Goal: Task Accomplishment & Management: Manage account settings

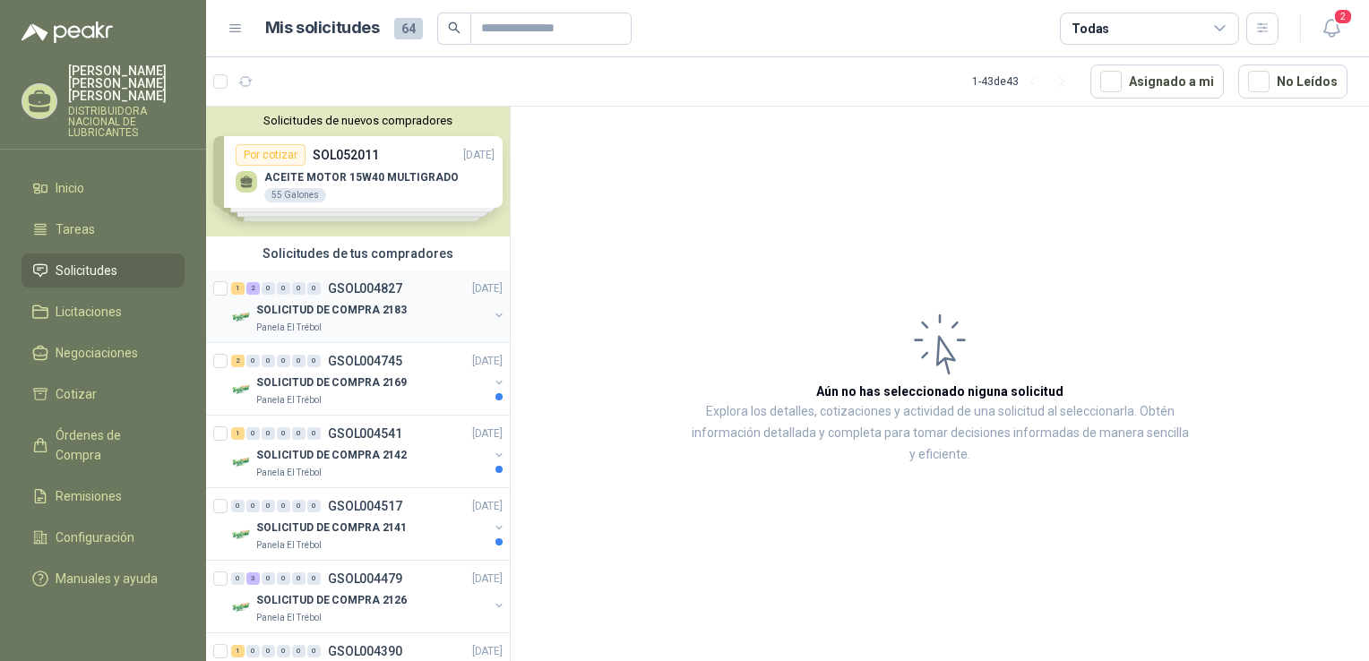
click at [279, 302] on p "SOLICITUD DE COMPRA 2183" at bounding box center [331, 310] width 150 height 17
click at [333, 185] on div "Solicitudes de nuevos compradores Por cotizar SOL052011 [DATE] ACEITE MOTOR 15W…" at bounding box center [358, 172] width 304 height 130
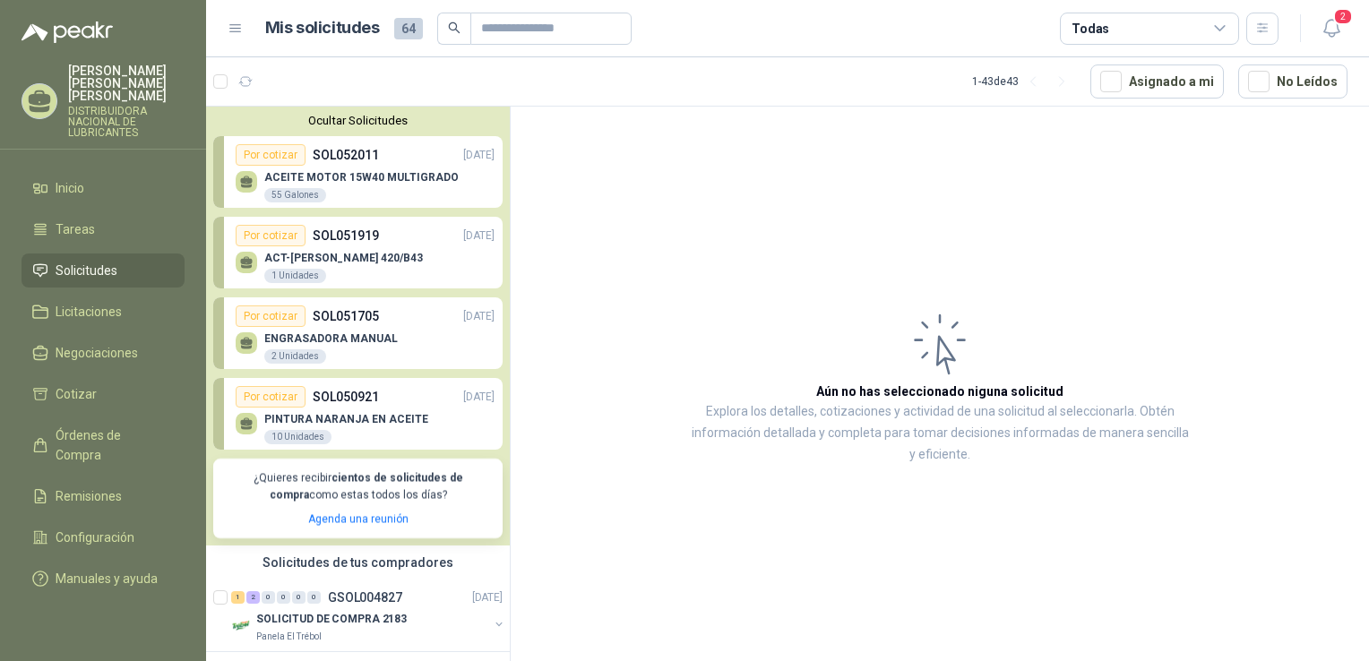
click at [426, 172] on p "ACEITE MOTOR 15W40 MULTIGRADO" at bounding box center [361, 177] width 194 height 13
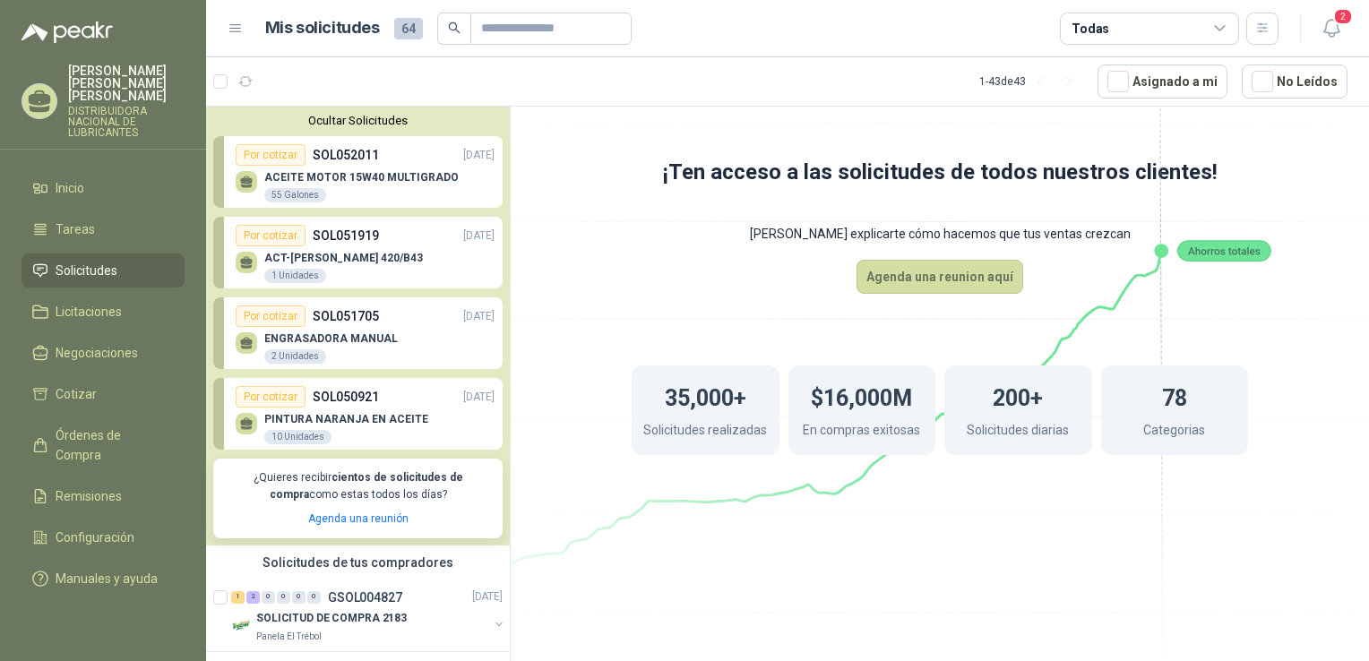
click at [400, 178] on p "ACEITE MOTOR 15W40 MULTIGRADO" at bounding box center [361, 177] width 194 height 13
click at [136, 263] on li "Solicitudes" at bounding box center [103, 271] width 142 height 20
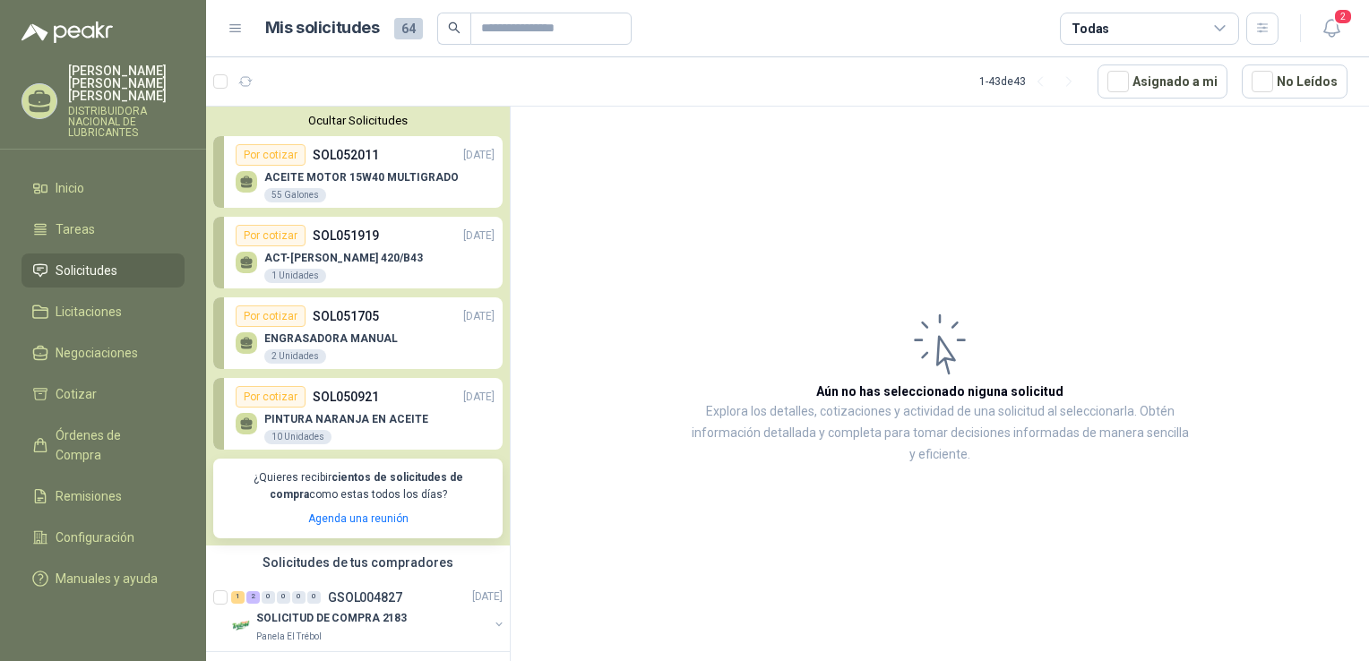
click at [346, 339] on p "ENGRASADORA MANUAL" at bounding box center [330, 338] width 133 height 13
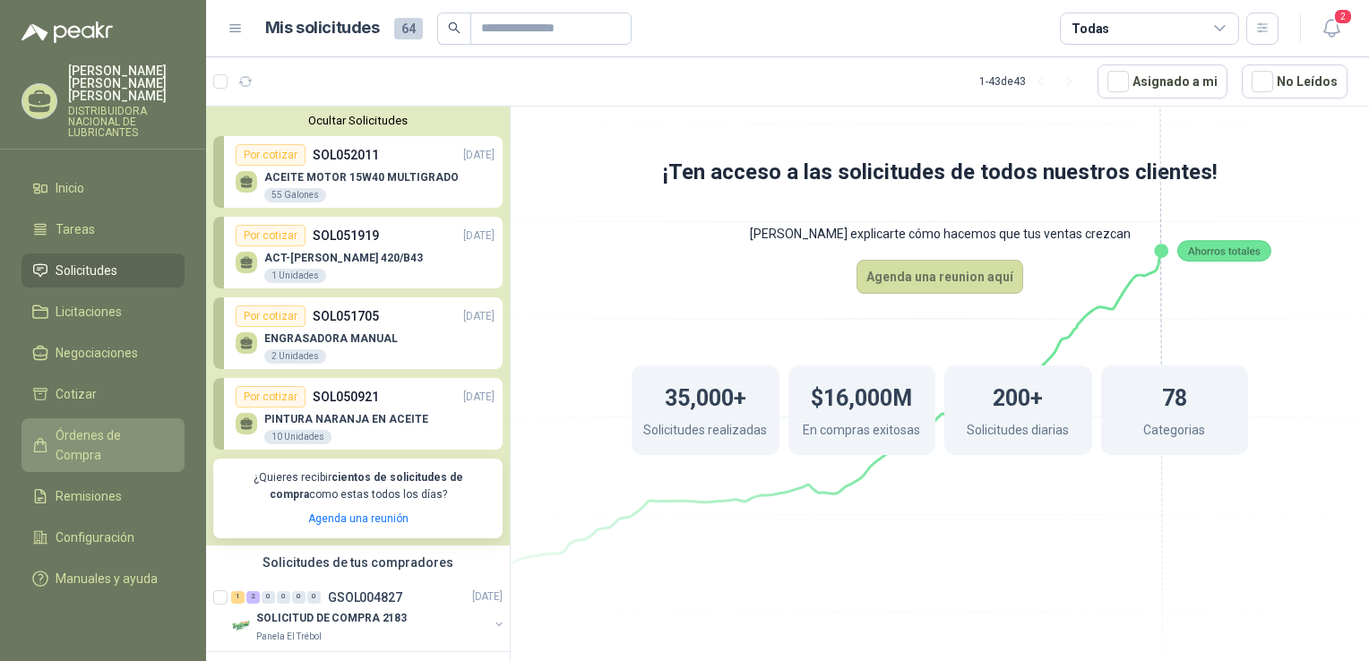
click at [147, 426] on span "Órdenes de Compra" at bounding box center [112, 445] width 112 height 39
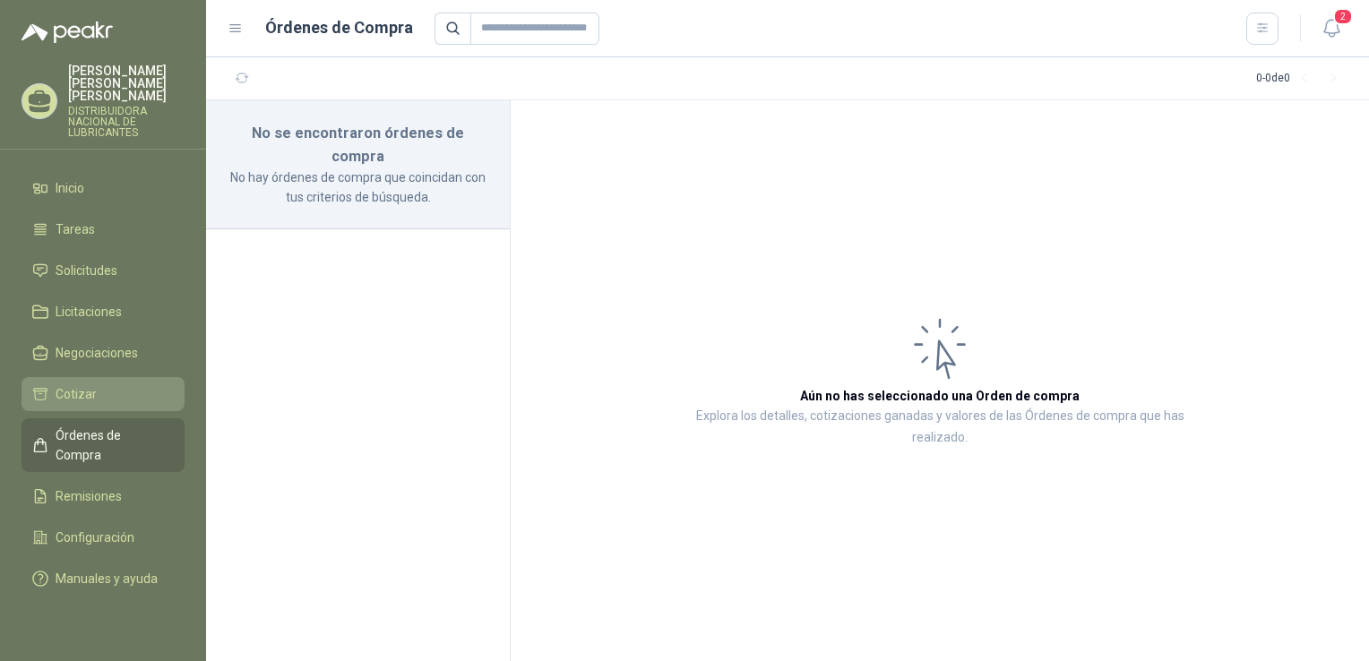
click at [85, 384] on span "Cotizar" at bounding box center [76, 394] width 41 height 20
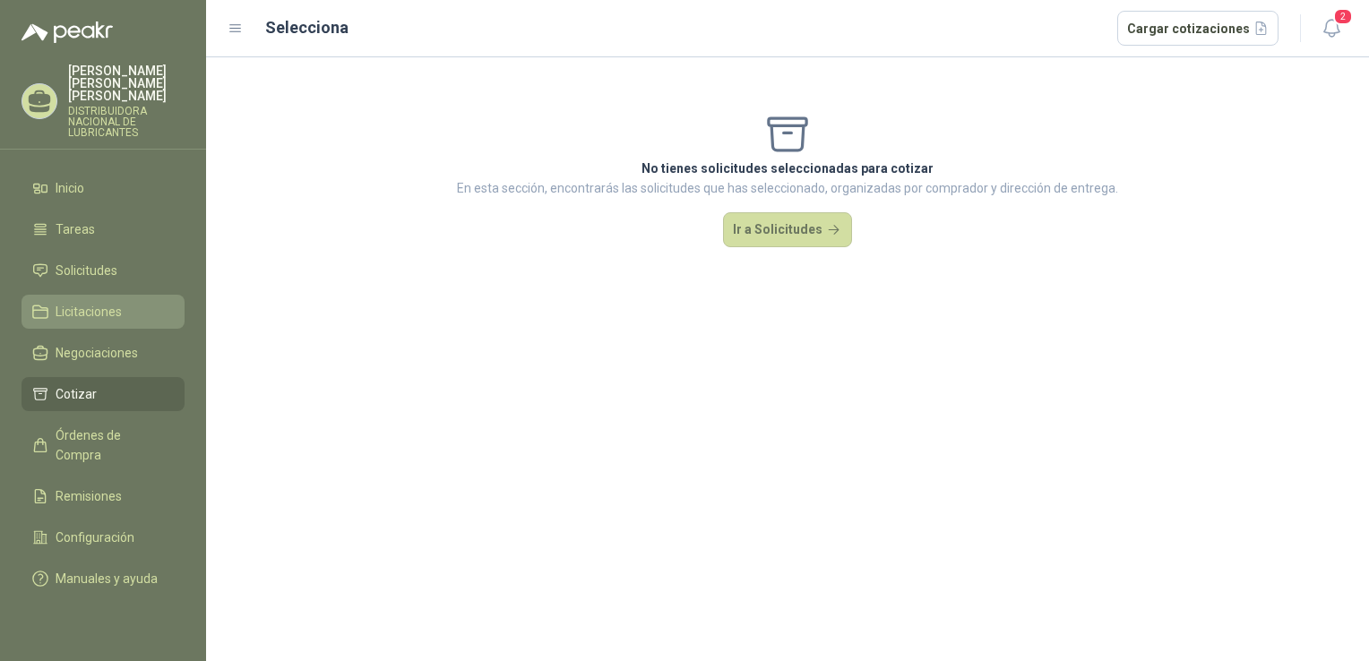
click at [105, 302] on span "Licitaciones" at bounding box center [89, 312] width 66 height 20
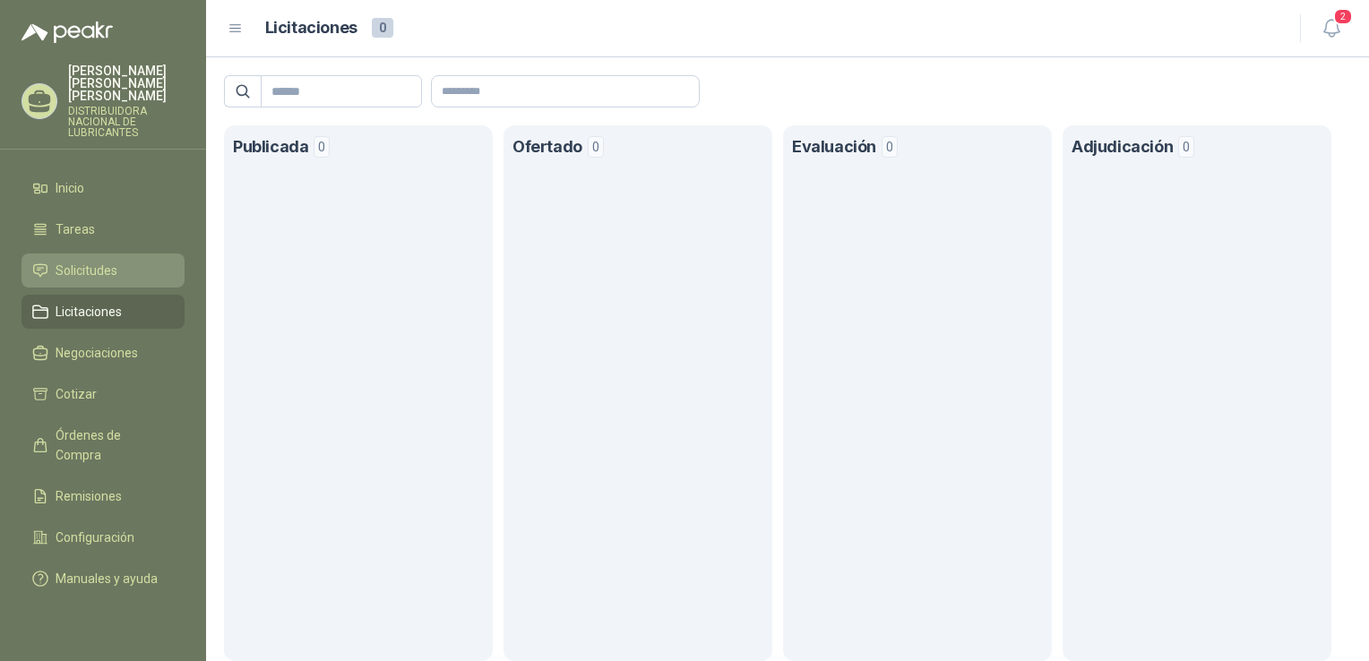
click at [117, 261] on li "Solicitudes" at bounding box center [103, 271] width 142 height 20
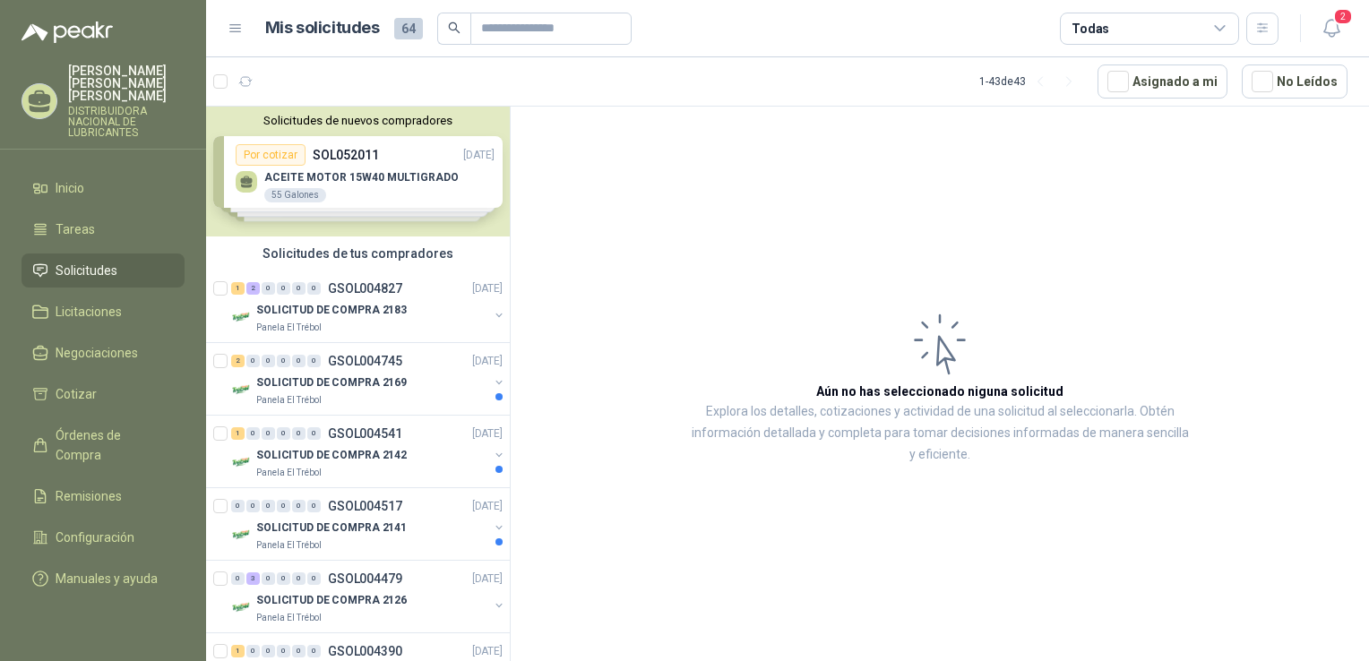
click at [306, 179] on div "Solicitudes de nuevos compradores Por cotizar SOL052011 13/08/25 ACEITE MOTOR 1…" at bounding box center [358, 172] width 304 height 130
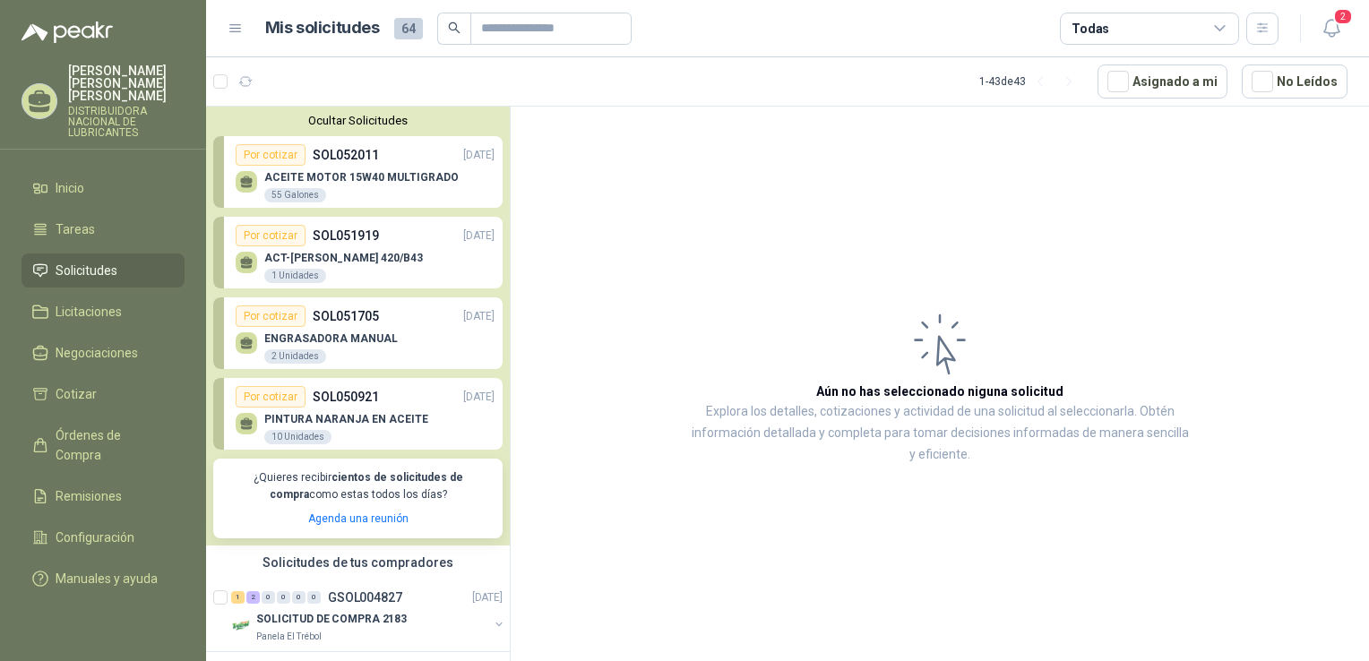
click at [331, 174] on p "ACEITE MOTOR 15W40 MULTIGRADO" at bounding box center [361, 177] width 194 height 13
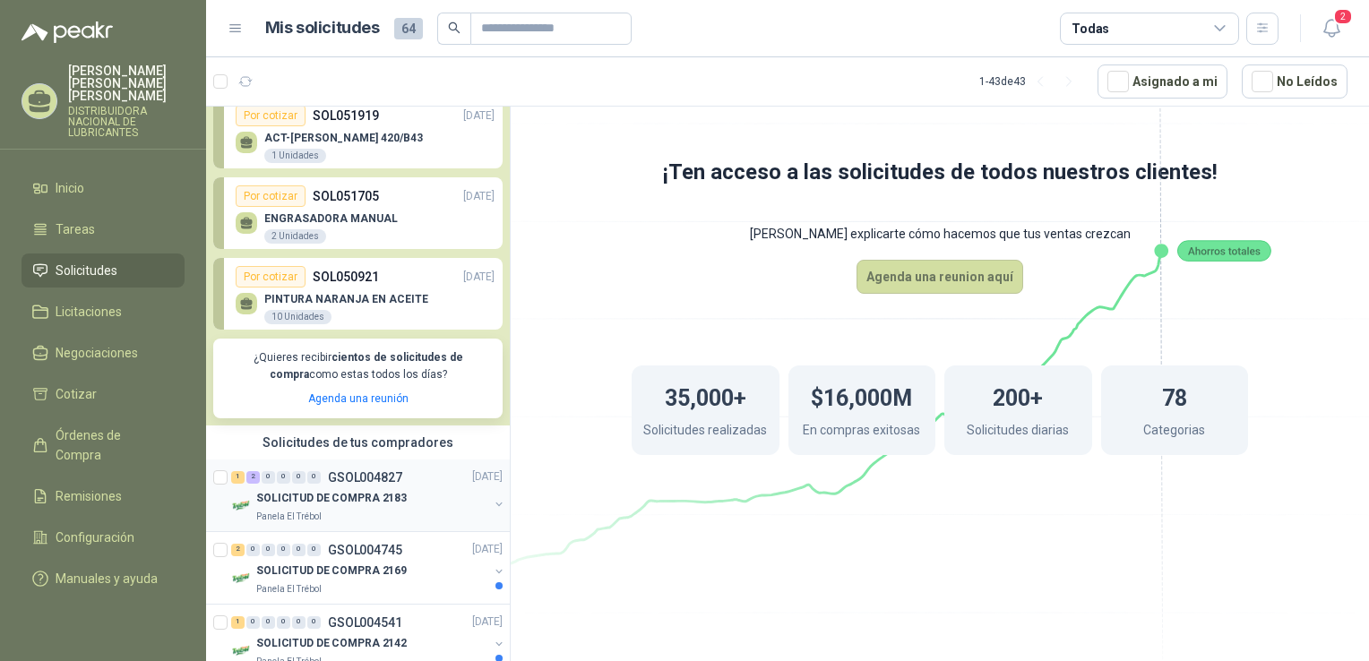
scroll to position [179, 0]
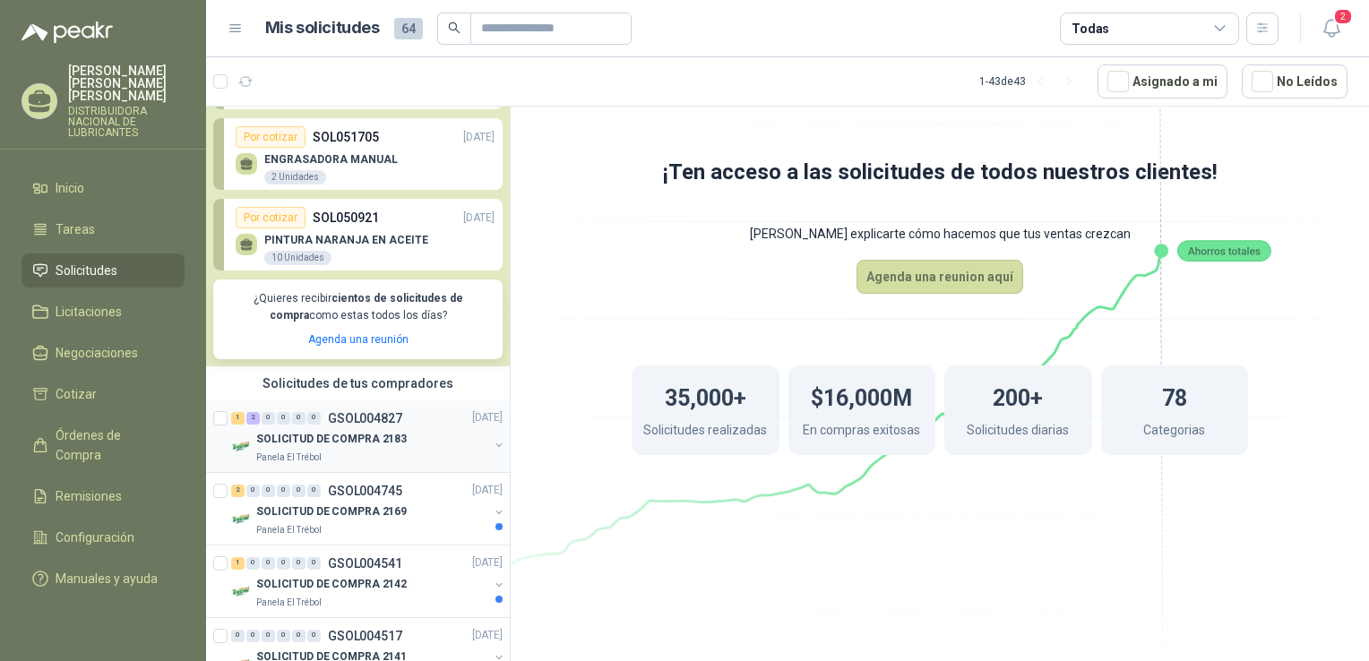
click at [359, 437] on p "SOLICITUD DE COMPRA 2183" at bounding box center [331, 439] width 150 height 17
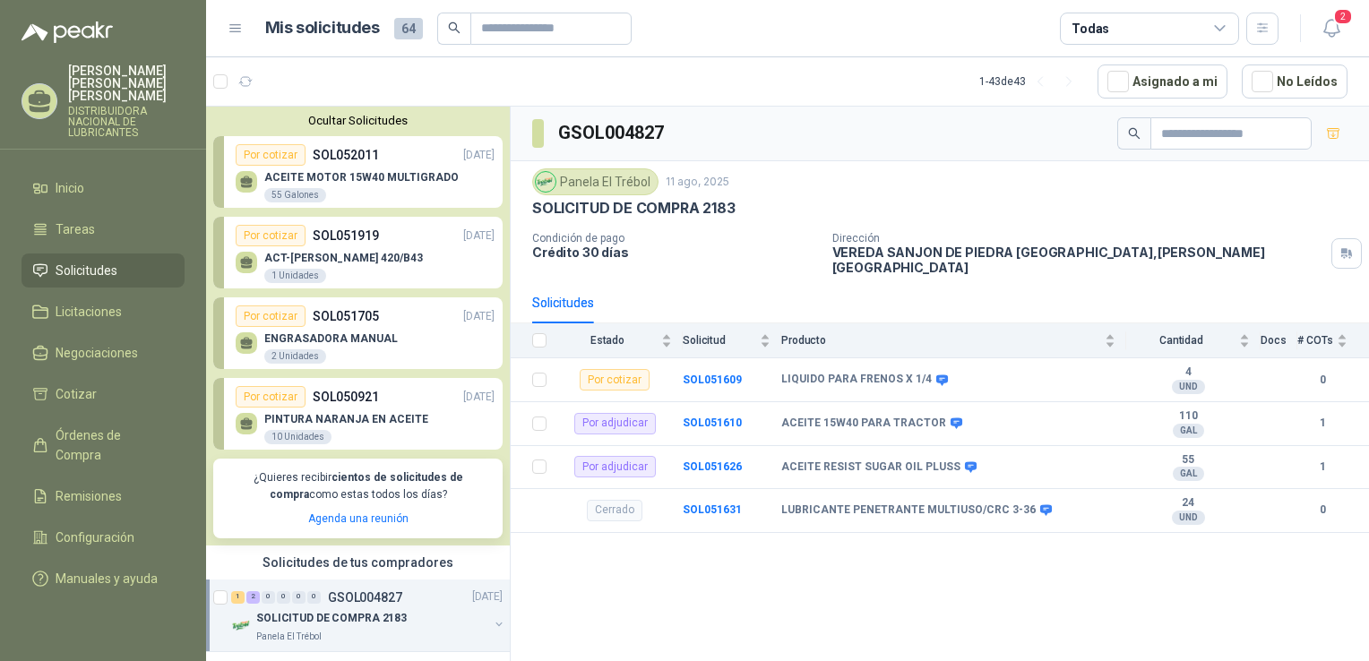
click at [383, 249] on div "ACT-GUADAÑA MARUYAMA 420/B43 1 Unidades" at bounding box center [365, 265] width 259 height 38
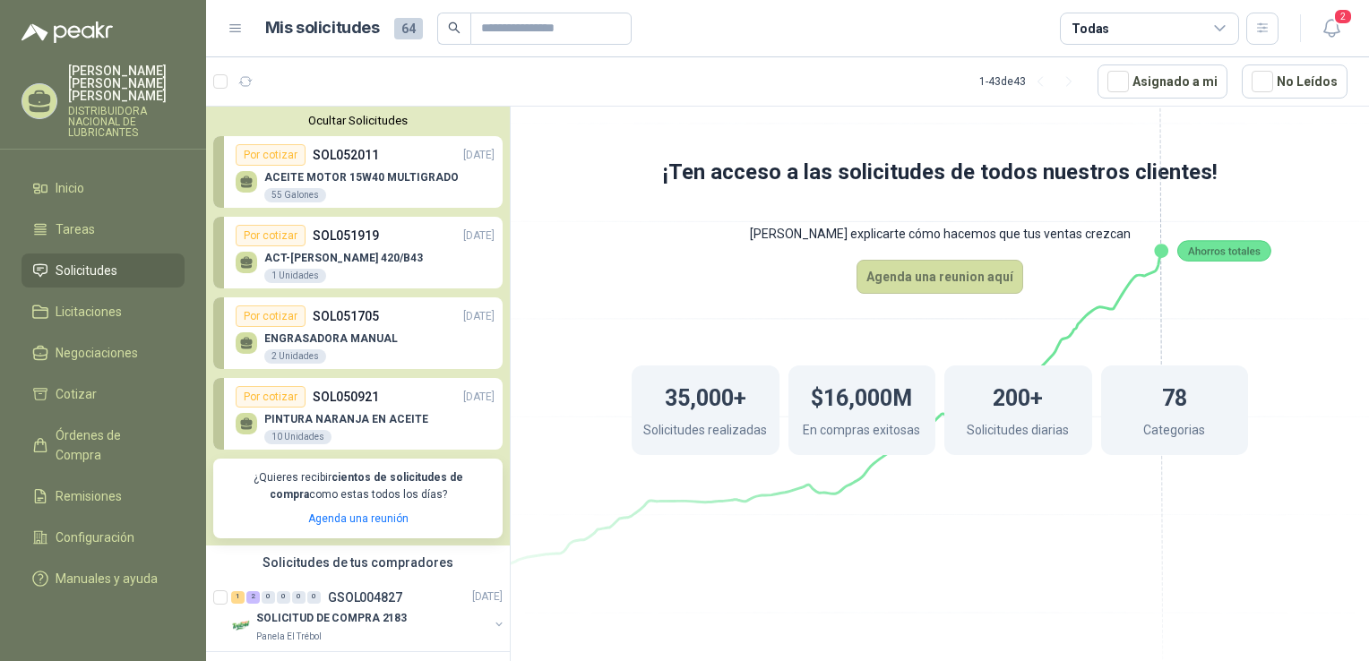
click at [383, 249] on div "ACT-GUADAÑA MARUYAMA 420/B43 1 Unidades" at bounding box center [365, 265] width 259 height 38
click at [262, 233] on div "Por cotizar" at bounding box center [271, 235] width 70 height 21
click at [279, 156] on div "Por cotizar" at bounding box center [271, 154] width 70 height 21
click at [279, 179] on p "ACEITE MOTOR 15W40 MULTIGRADO" at bounding box center [361, 177] width 194 height 13
click at [684, 409] on h1 "35,000+" at bounding box center [706, 395] width 82 height 39
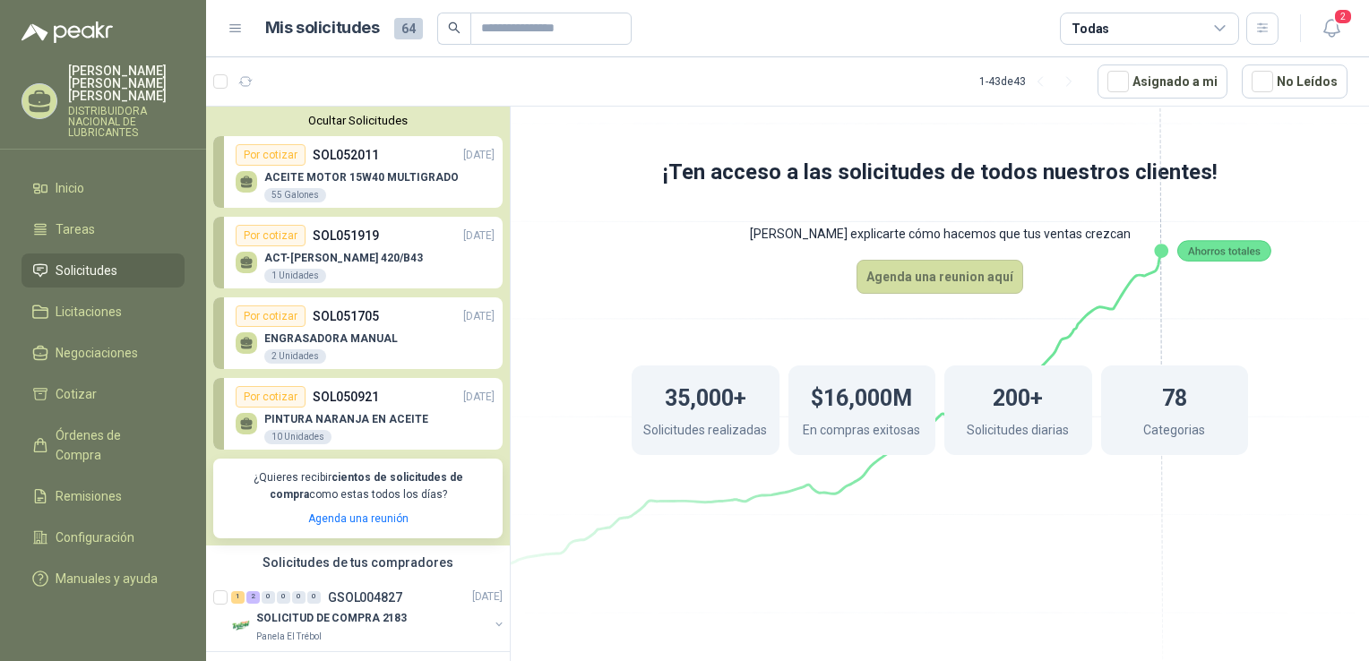
click at [666, 428] on p "Solicitudes realizadas" at bounding box center [705, 432] width 124 height 24
click at [657, 434] on p "Solicitudes realizadas" at bounding box center [705, 432] width 124 height 24
click at [836, 434] on p "En compras exitosas" at bounding box center [861, 432] width 117 height 24
click at [245, 180] on icon at bounding box center [246, 180] width 13 height 8
click at [278, 193] on div "55 Galones" at bounding box center [295, 195] width 62 height 14
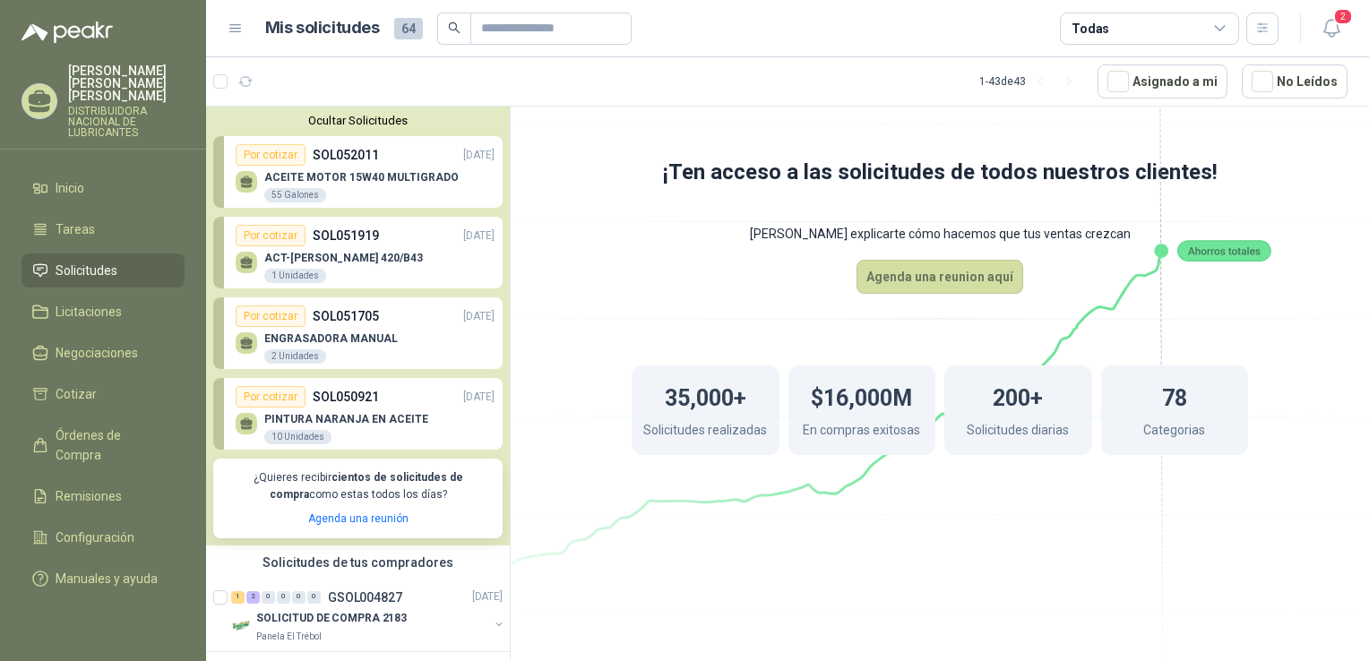
click at [340, 181] on p "ACEITE MOTOR 15W40 MULTIGRADO" at bounding box center [361, 177] width 194 height 13
click at [256, 156] on div "Por cotizar" at bounding box center [271, 154] width 70 height 21
click at [258, 241] on div "Por cotizar" at bounding box center [271, 235] width 70 height 21
click at [337, 149] on p "SOL052011" at bounding box center [346, 155] width 66 height 20
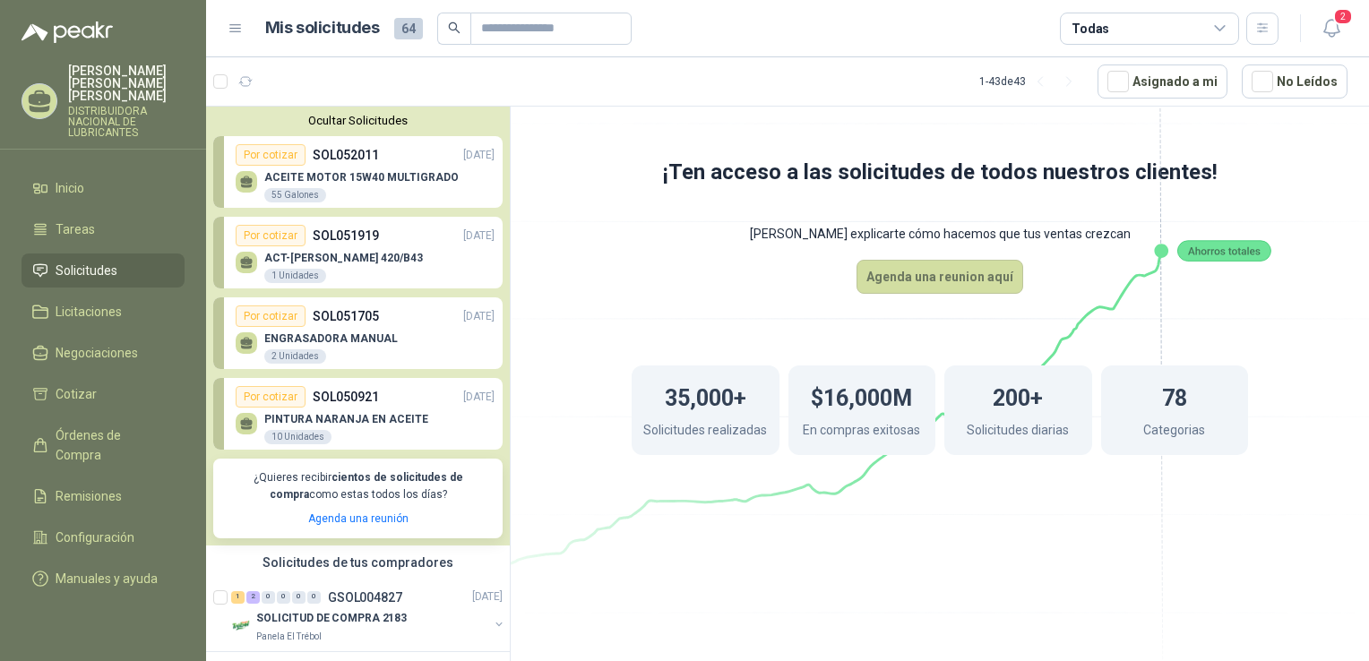
click at [337, 149] on p "SOL052011" at bounding box center [346, 155] width 66 height 20
click at [335, 151] on p "SOL052011" at bounding box center [346, 155] width 66 height 20
click at [281, 160] on div "Por cotizar" at bounding box center [271, 154] width 70 height 21
click at [290, 180] on p "ACEITE MOTOR 15W40 MULTIGRADO" at bounding box center [361, 177] width 194 height 13
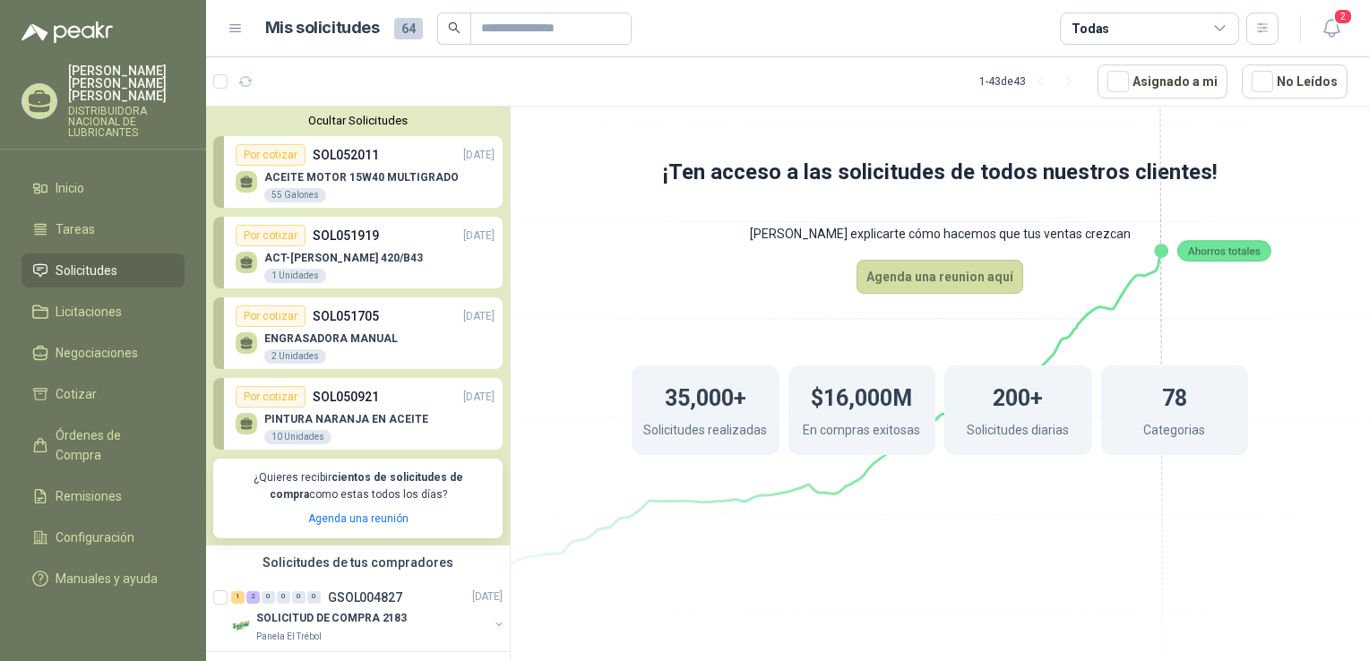
click at [279, 195] on div "55 Galones" at bounding box center [295, 195] width 62 height 14
click at [56, 302] on span "Licitaciones" at bounding box center [89, 312] width 66 height 20
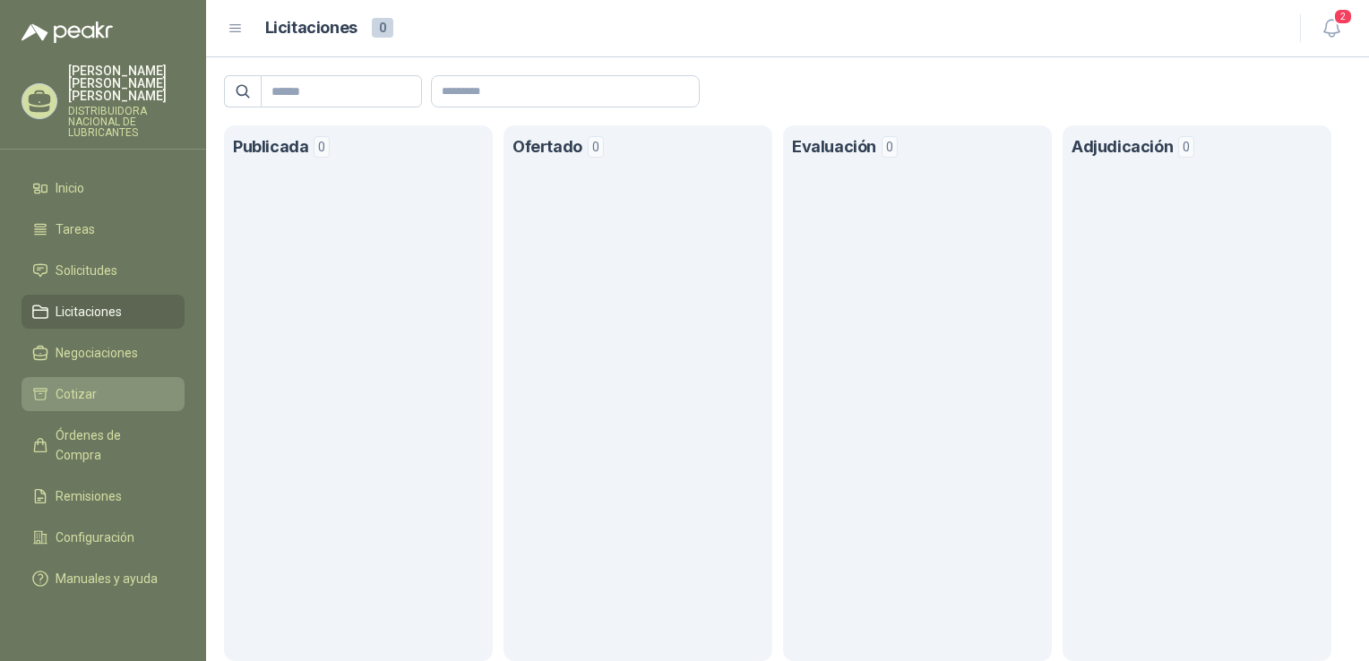
click at [56, 384] on span "Cotizar" at bounding box center [76, 394] width 41 height 20
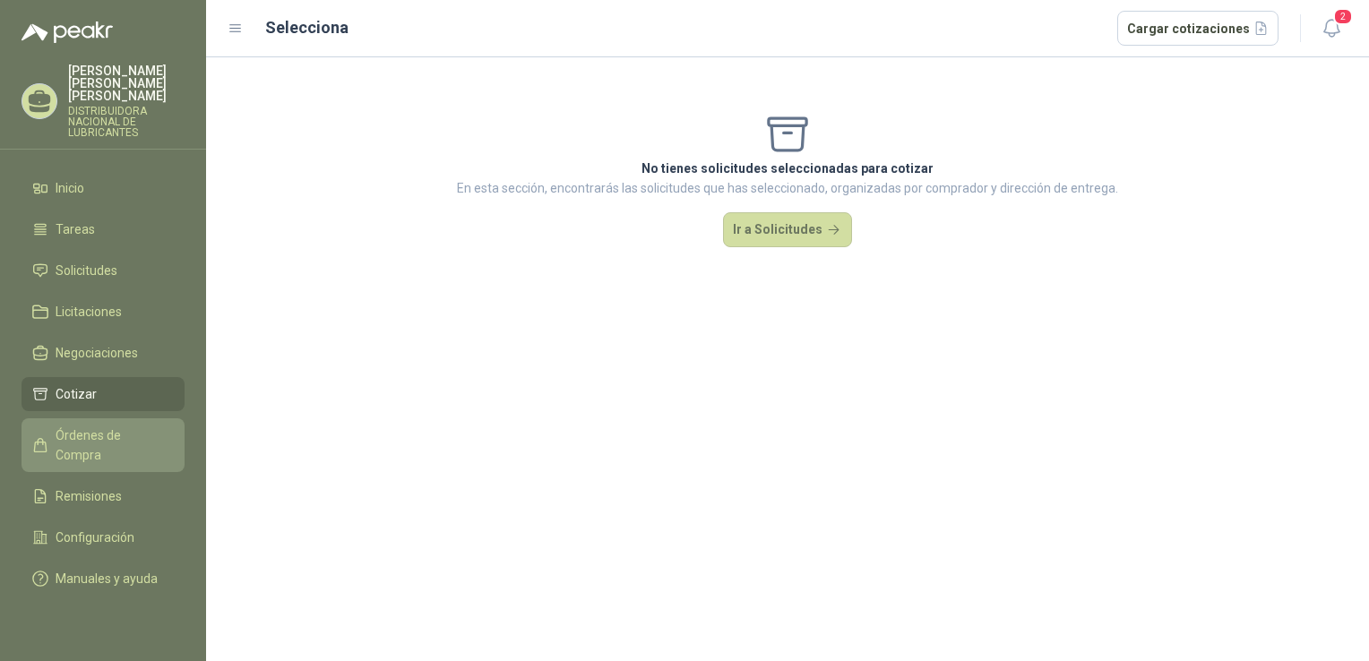
click at [57, 426] on span "Órdenes de Compra" at bounding box center [112, 445] width 112 height 39
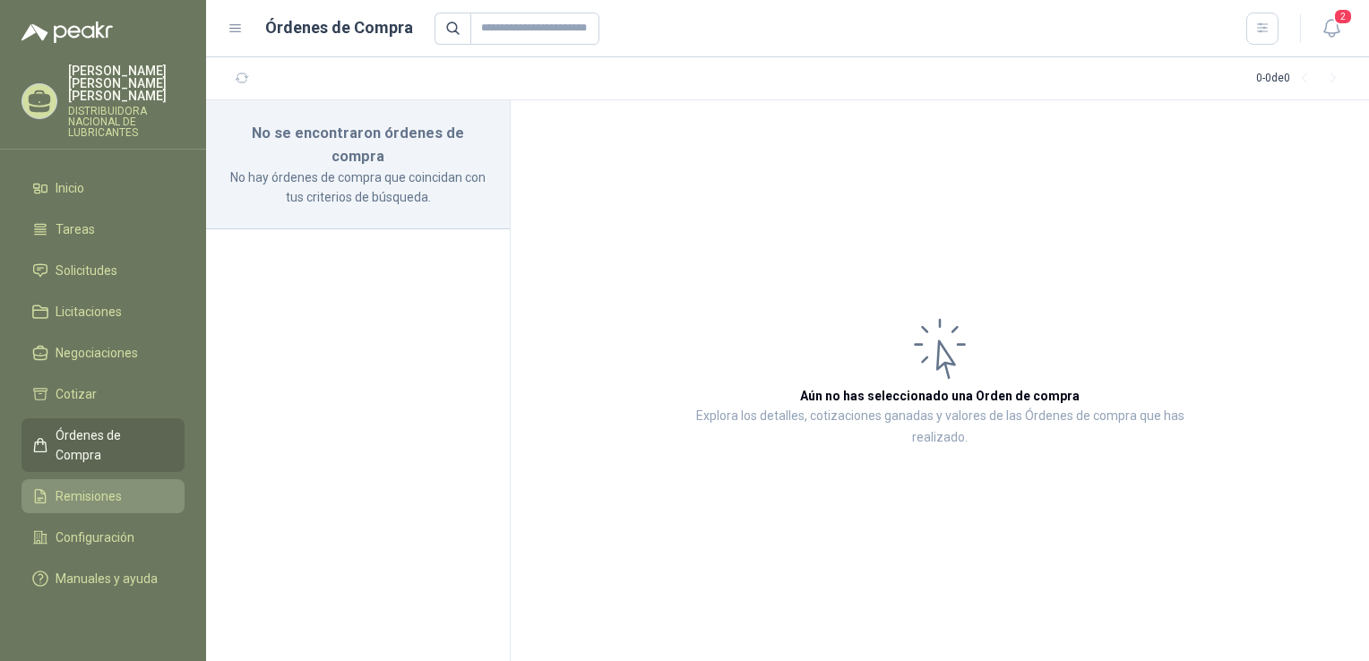
click at [64, 486] on span "Remisiones" at bounding box center [89, 496] width 66 height 20
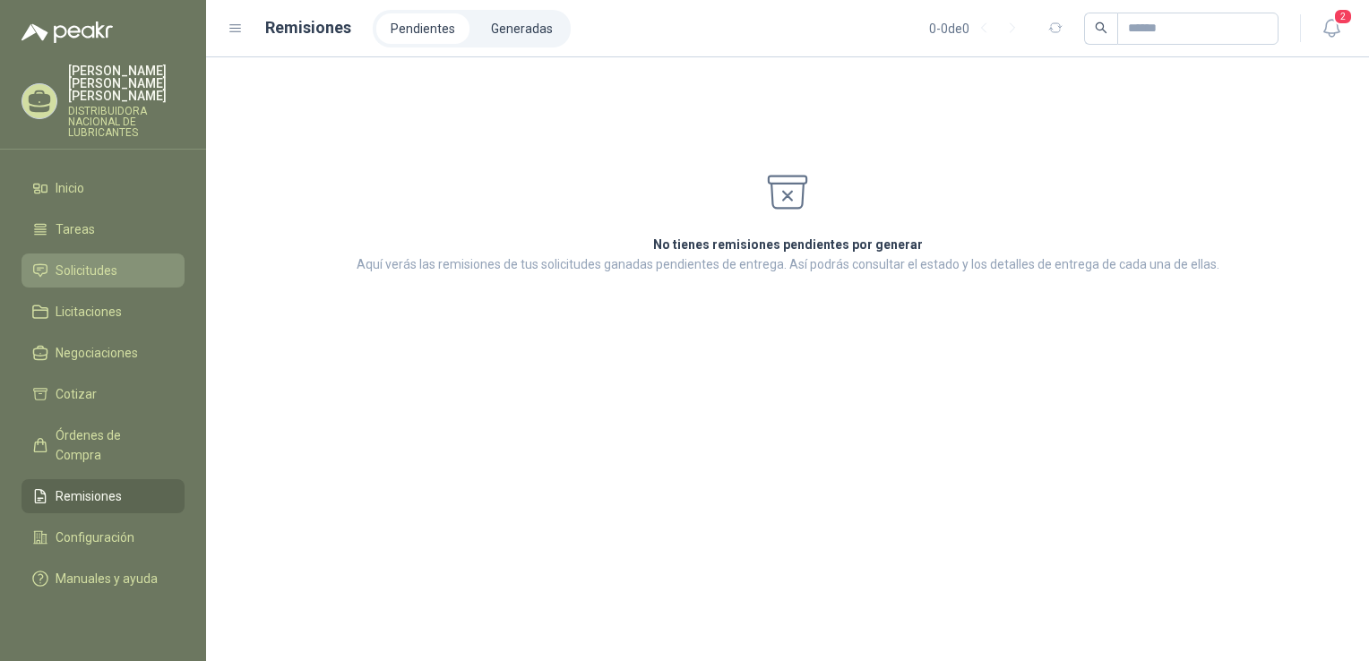
click at [82, 261] on span "Solicitudes" at bounding box center [87, 271] width 62 height 20
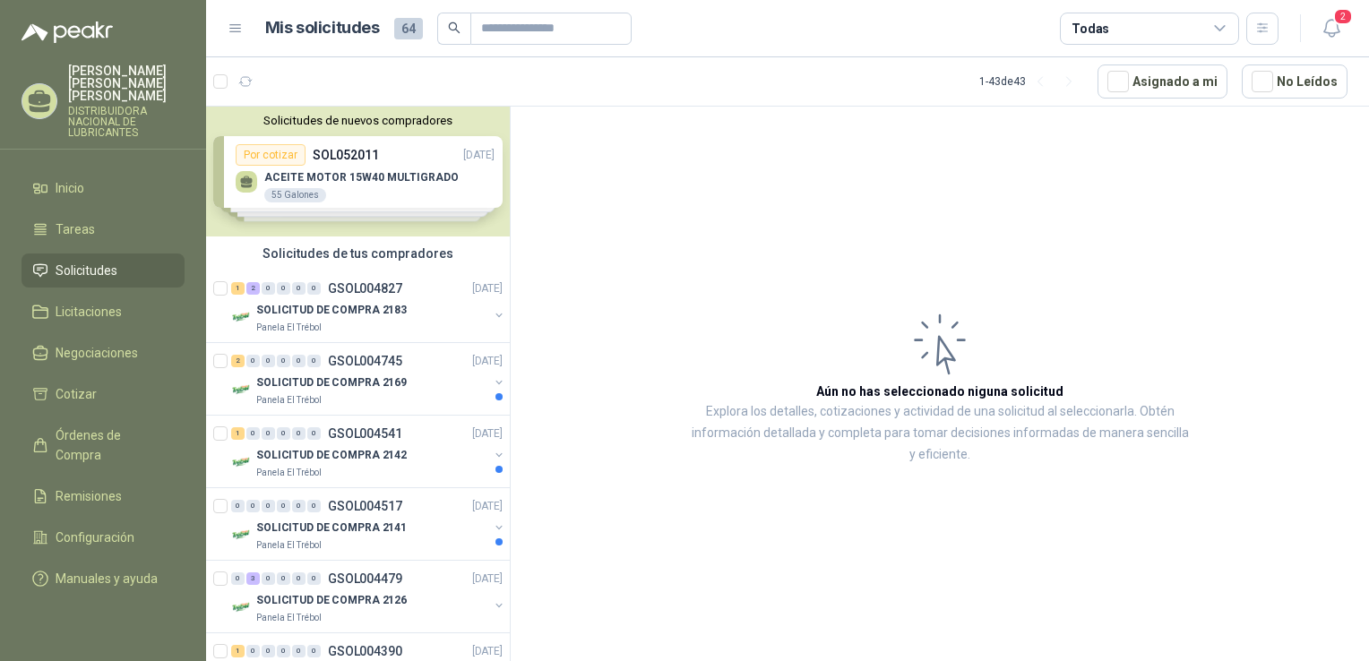
click at [1240, 168] on article "Aún no has seleccionado niguna solicitud Explora los detalles, cotizaciones y a…" at bounding box center [940, 387] width 858 height 561
click at [337, 173] on div "Solicitudes de nuevos compradores Por cotizar SOL052011 13/08/25 ACEITE MOTOR 1…" at bounding box center [358, 172] width 304 height 130
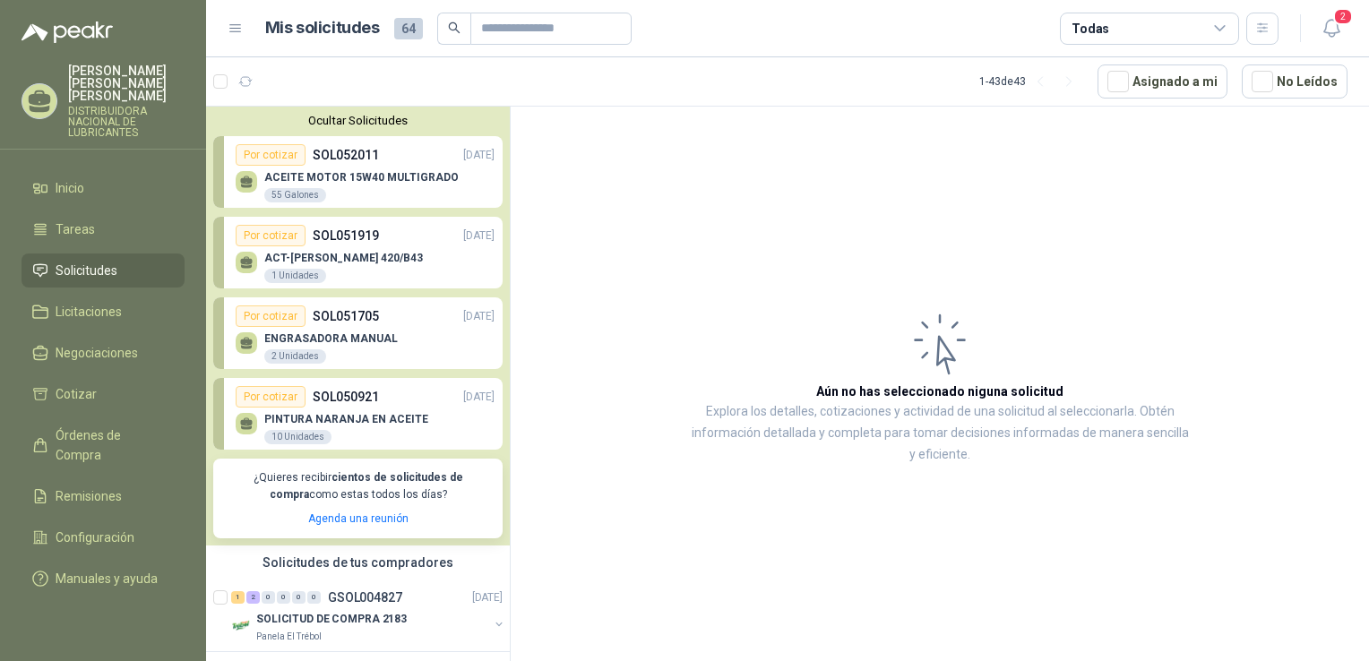
click at [246, 152] on div "Por cotizar" at bounding box center [271, 154] width 70 height 21
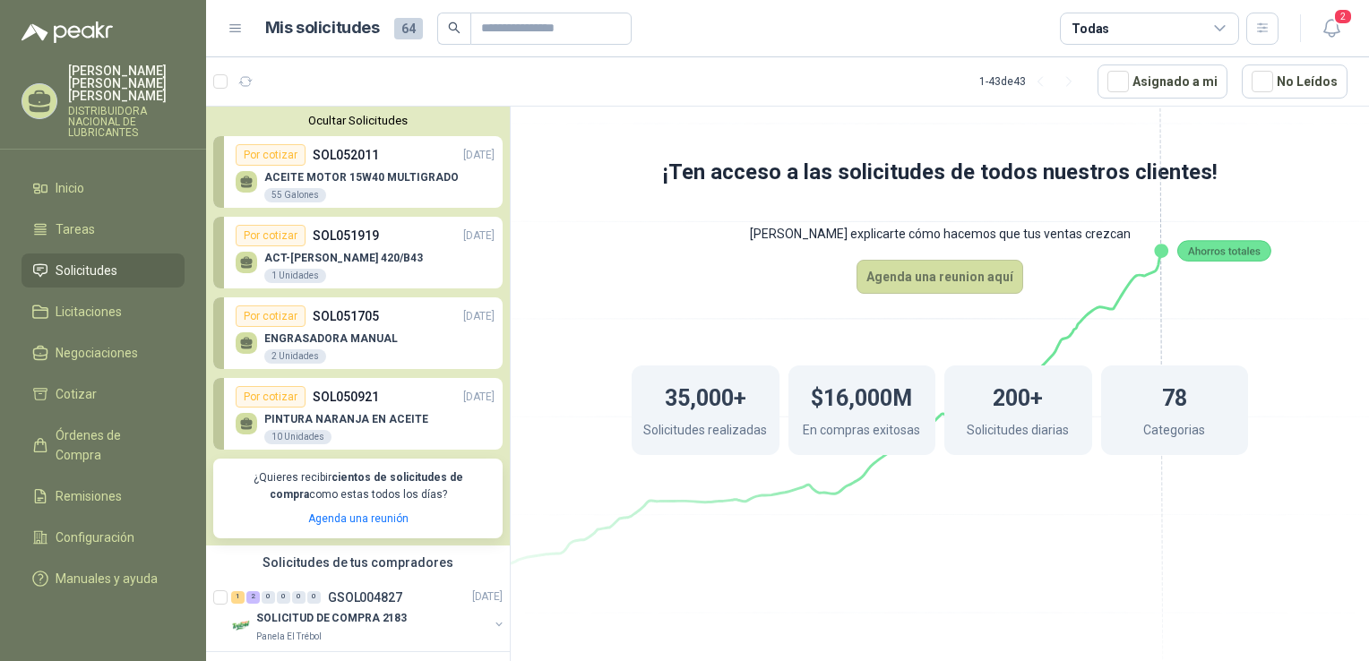
click at [68, 261] on span "Solicitudes" at bounding box center [87, 271] width 62 height 20
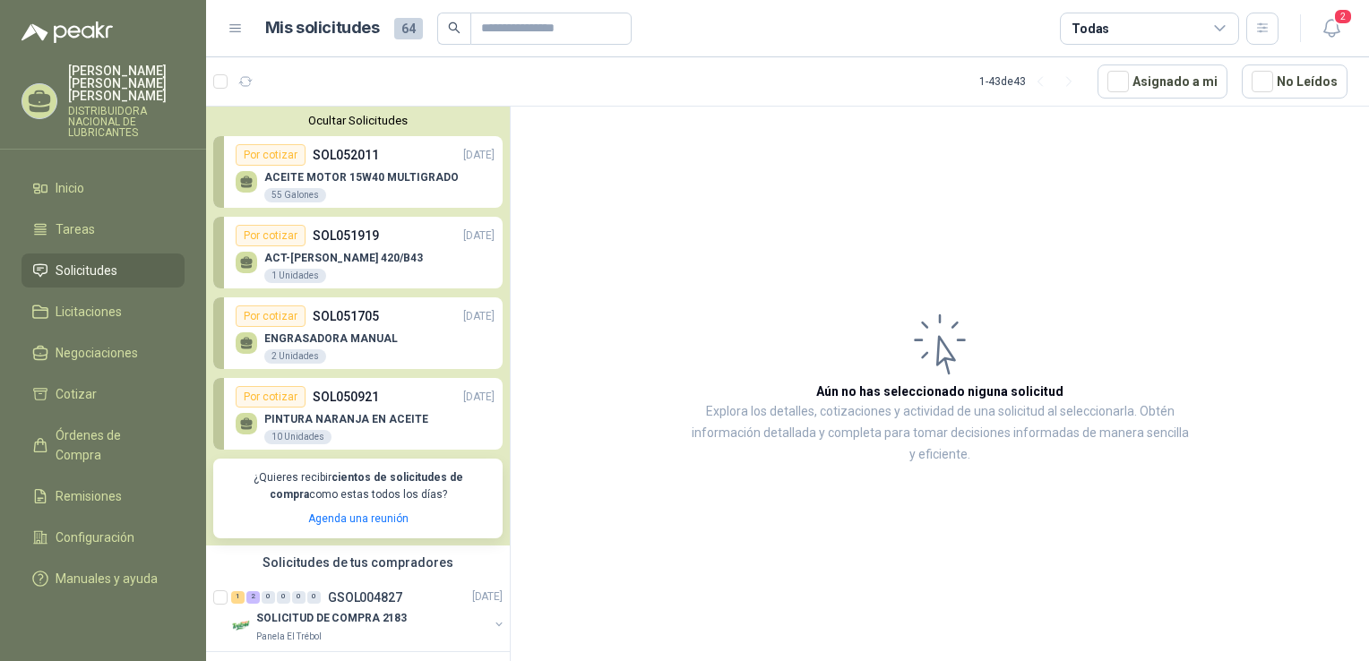
click at [266, 156] on div "Por cotizar" at bounding box center [271, 154] width 70 height 21
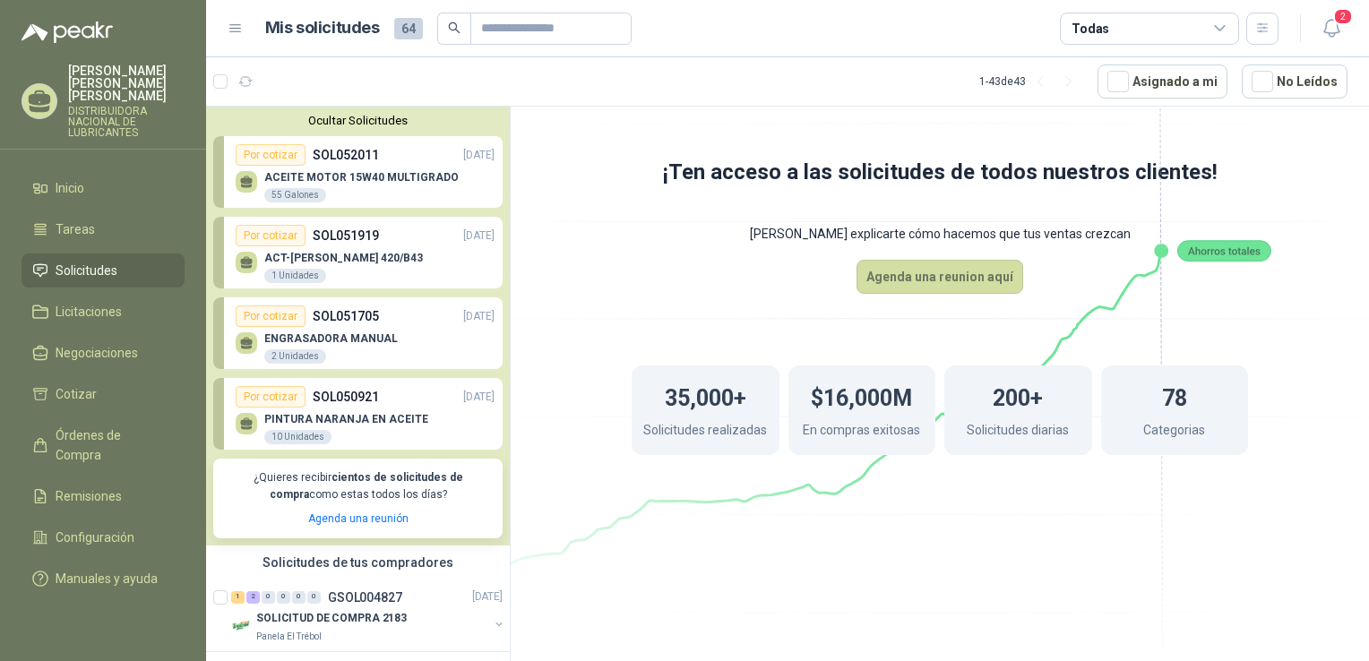
scroll to position [269, 0]
